Goal: Task Accomplishment & Management: Manage account settings

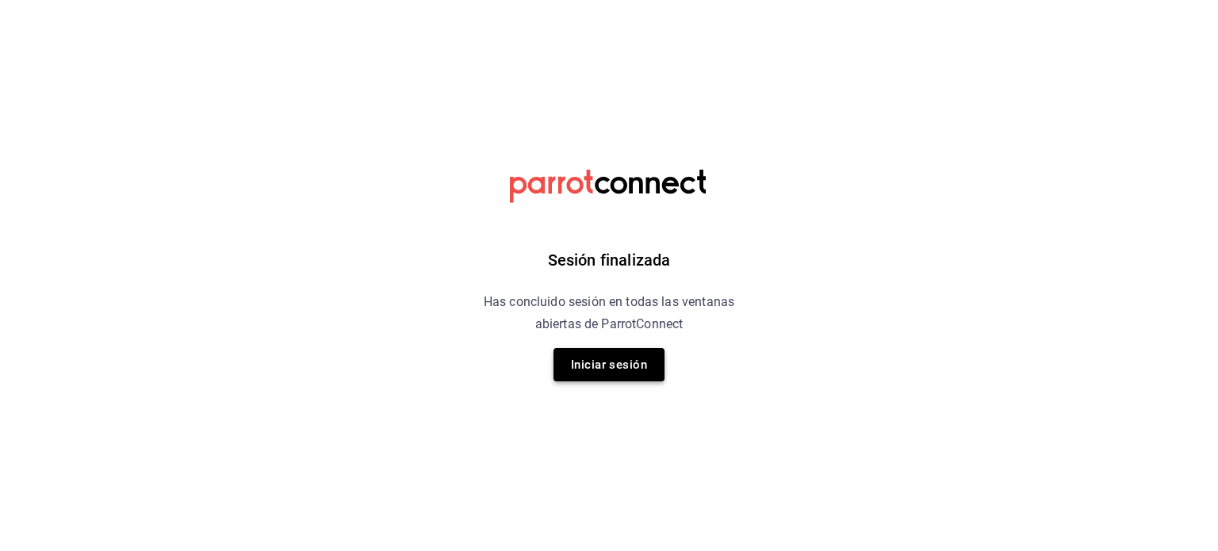
click at [601, 358] on button "Iniciar sesión" at bounding box center [609, 364] width 111 height 33
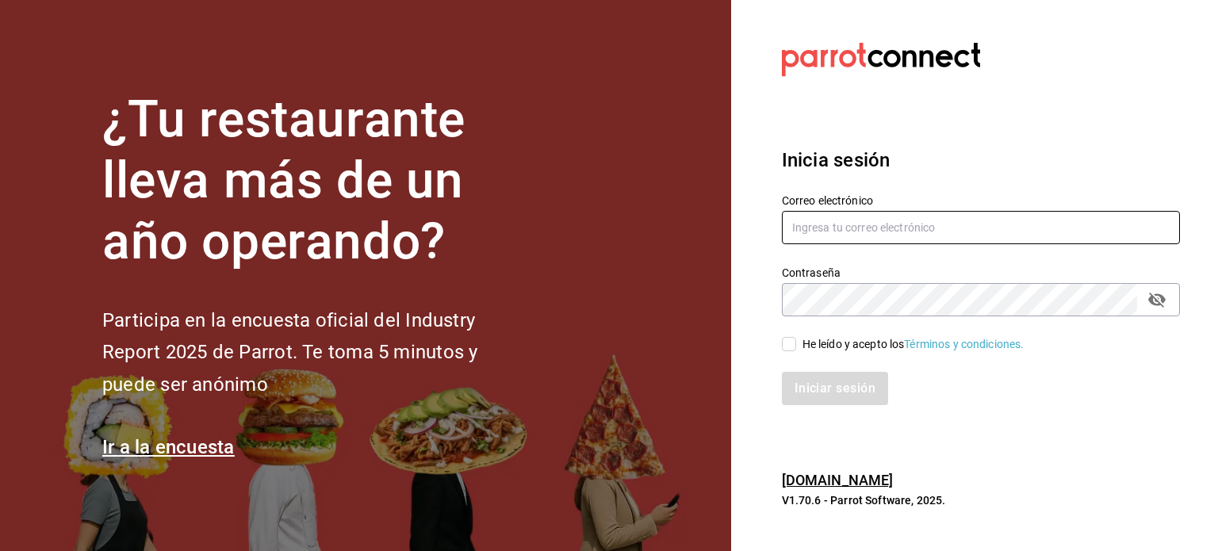
click at [844, 220] on input "text" at bounding box center [981, 227] width 398 height 33
type input "multiuser@pickup.com"
click at [869, 344] on div "He leído y acepto los Términos y condiciones." at bounding box center [914, 344] width 222 height 17
click at [796, 344] on input "He leído y acepto los Términos y condiciones." at bounding box center [789, 344] width 14 height 14
checkbox input "true"
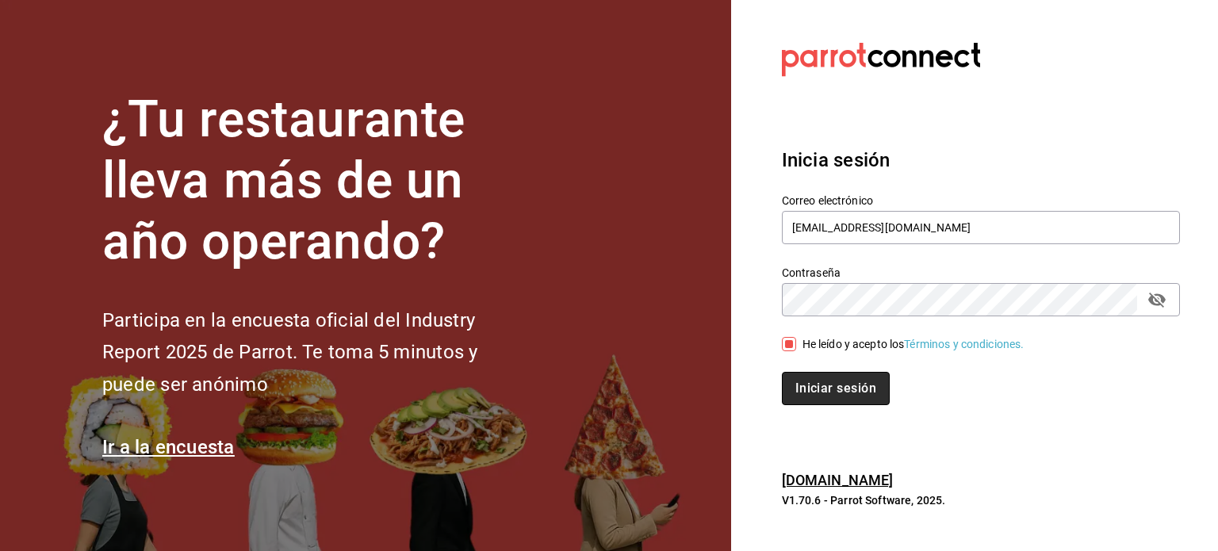
click at [851, 385] on button "Iniciar sesión" at bounding box center [836, 388] width 108 height 33
